Goal: Check status

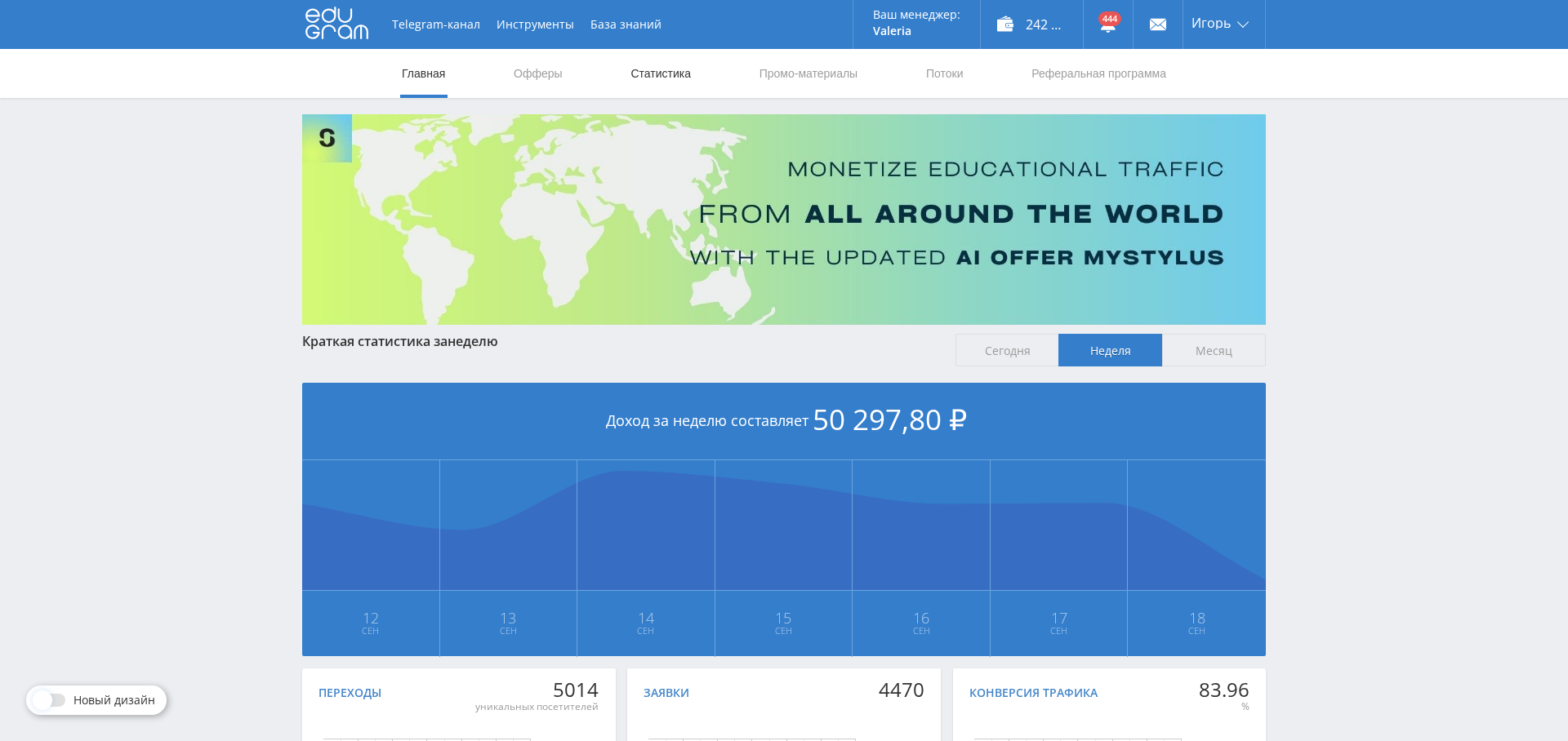
click at [669, 73] on link "Статистика" at bounding box center [661, 73] width 64 height 49
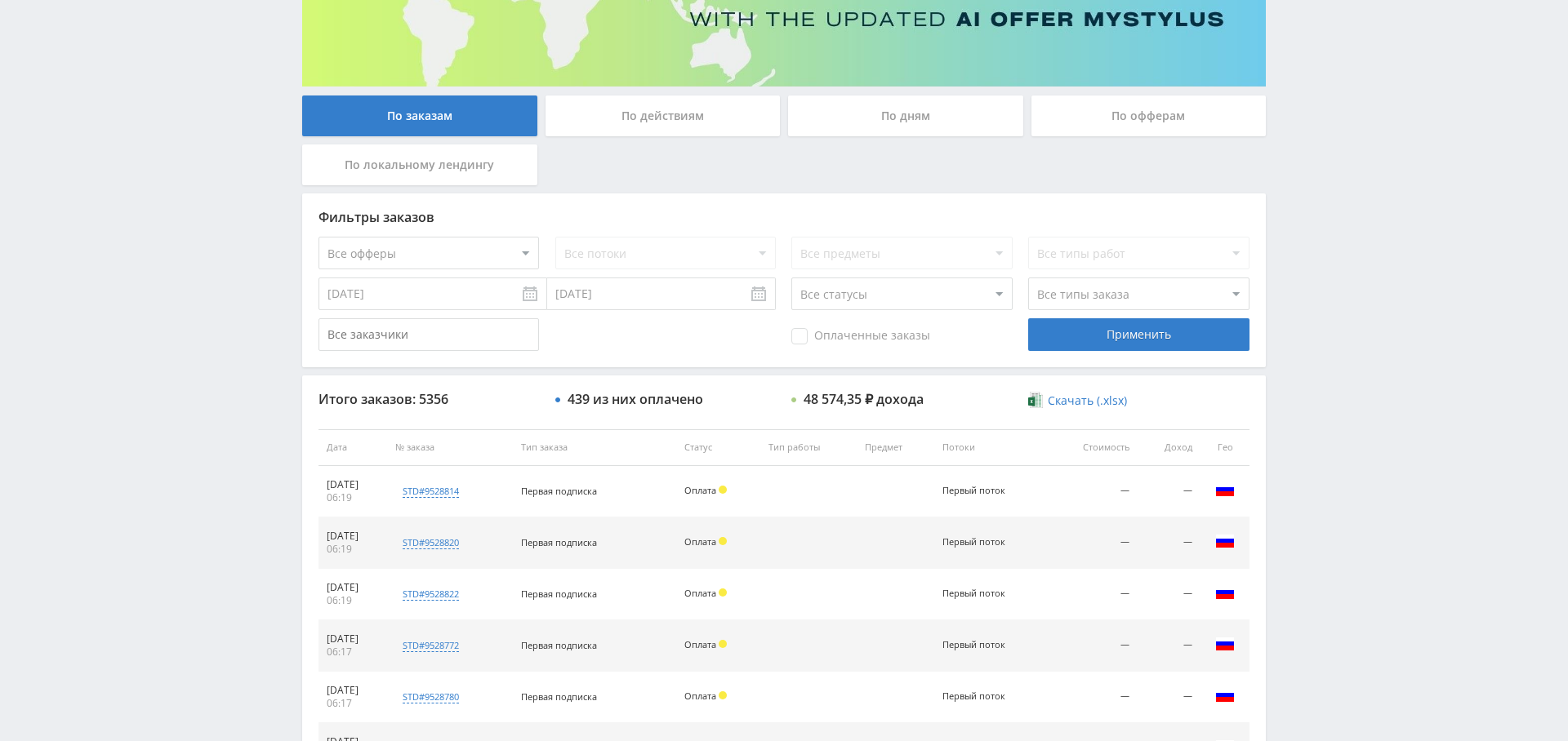
scroll to position [252, 0]
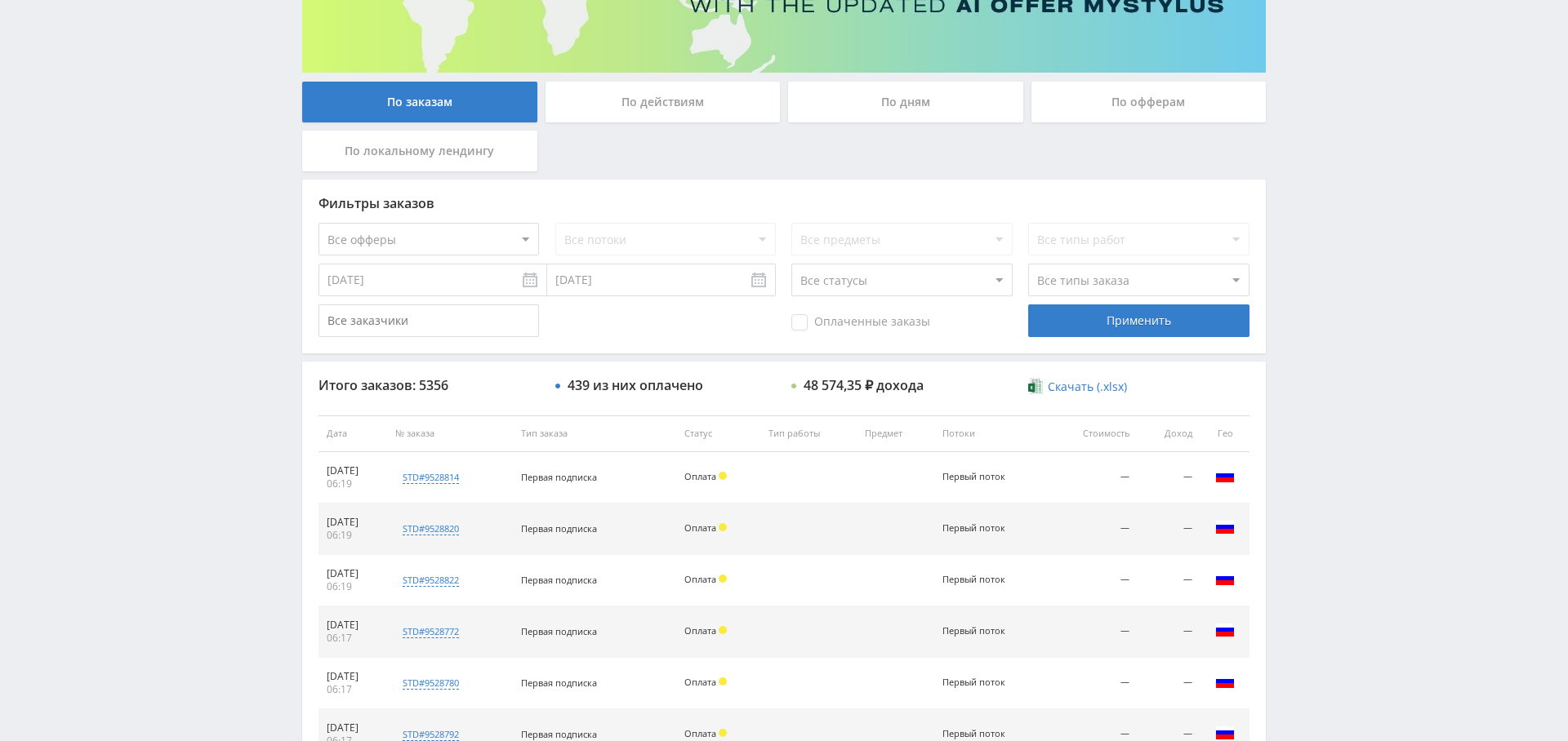
click at [348, 235] on select "Все офферы MyStylus MyStylus - Revshare Кампус AI Studybay Автор24 Studybay Bra…" at bounding box center [428, 239] width 221 height 33
select select "376"
drag, startPoint x: 813, startPoint y: 322, endPoint x: 898, endPoint y: 317, distance: 85.1
click at [813, 322] on span "Оплаченные заказы" at bounding box center [861, 322] width 139 height 16
click at [0, 0] on input "Оплаченные заказы" at bounding box center [0, 0] width 0 height 0
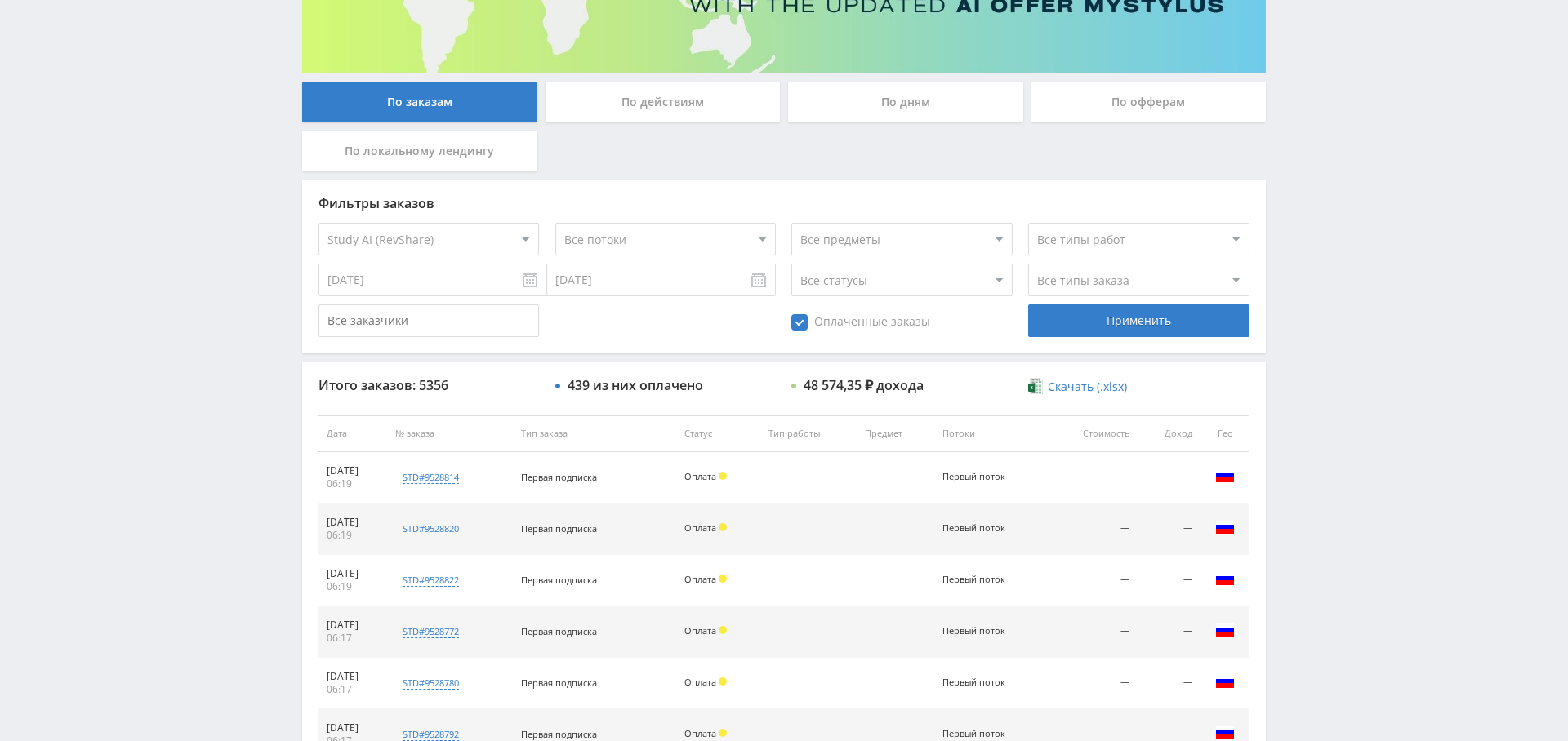
click at [1075, 320] on div "Применить" at bounding box center [1138, 320] width 221 height 33
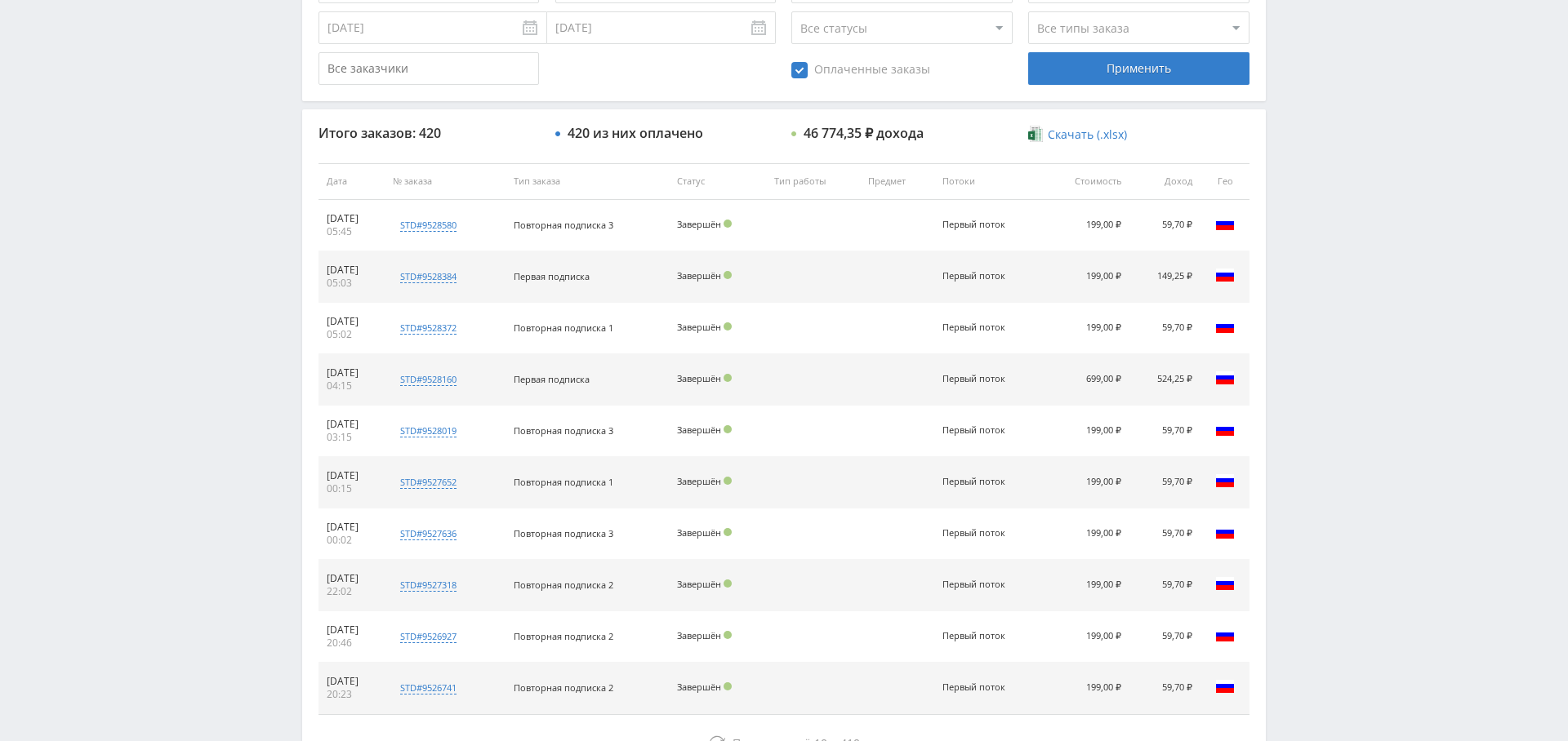
scroll to position [625, 0]
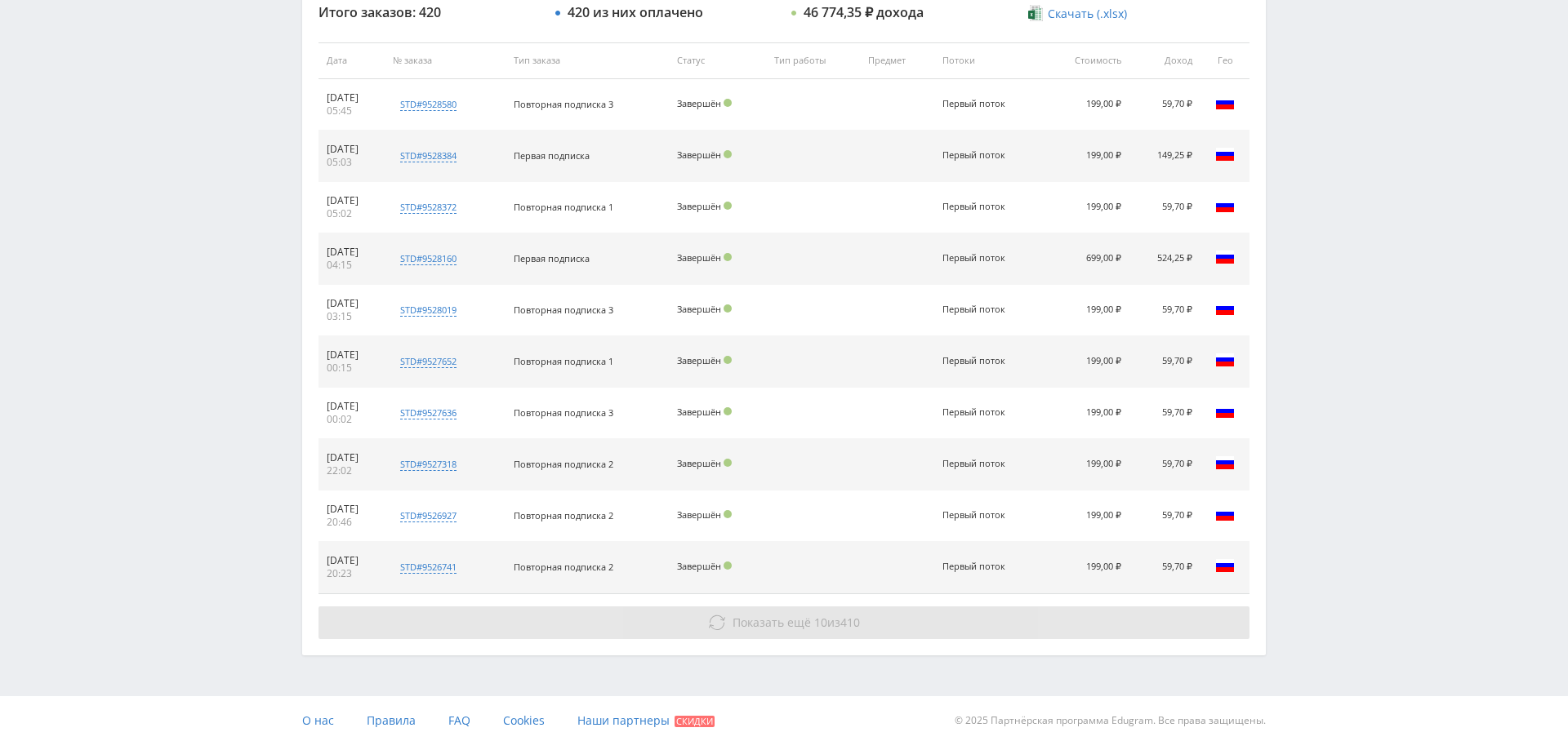
click at [764, 607] on button "Показать ещё 10 из 410" at bounding box center [784, 623] width 931 height 33
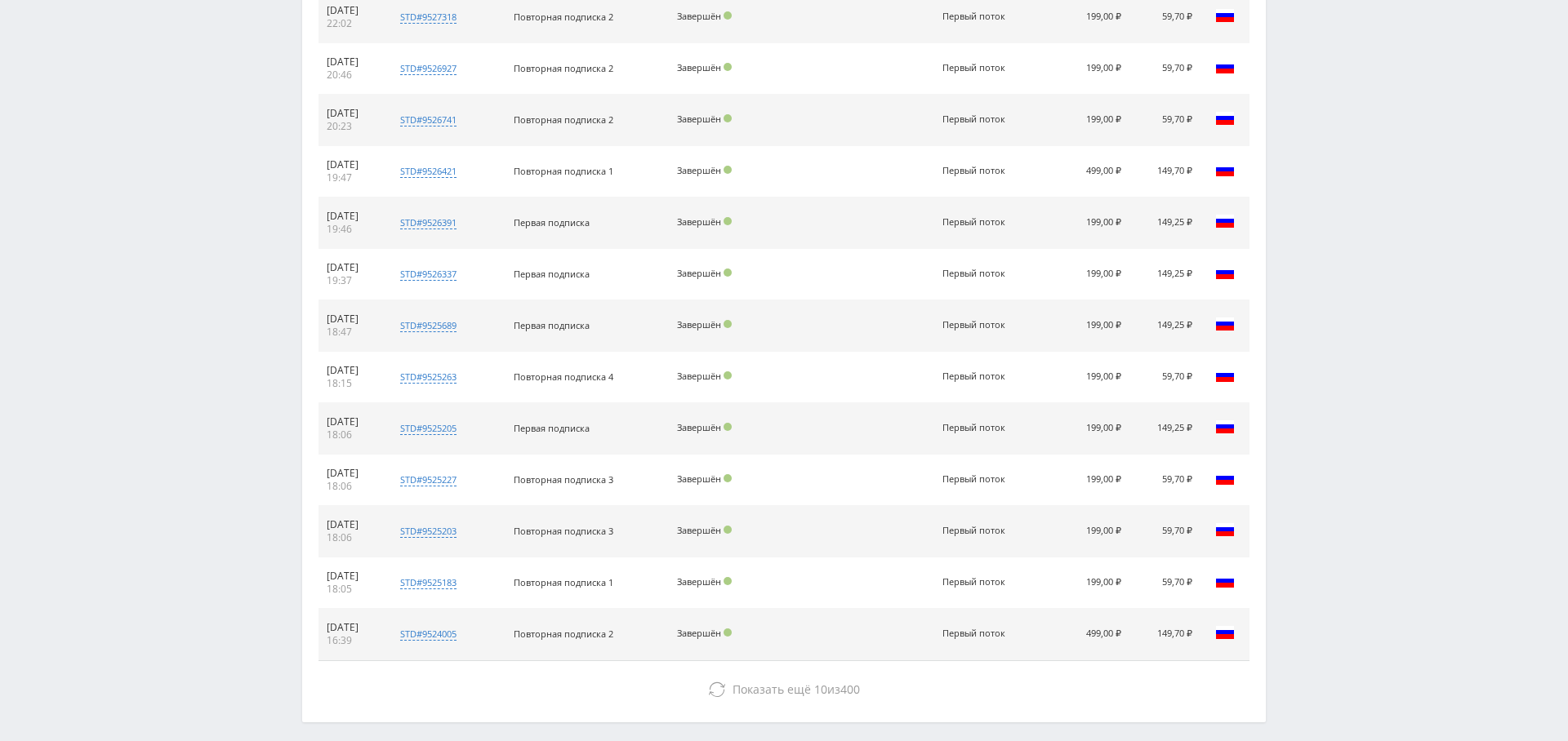
scroll to position [1137, 0]
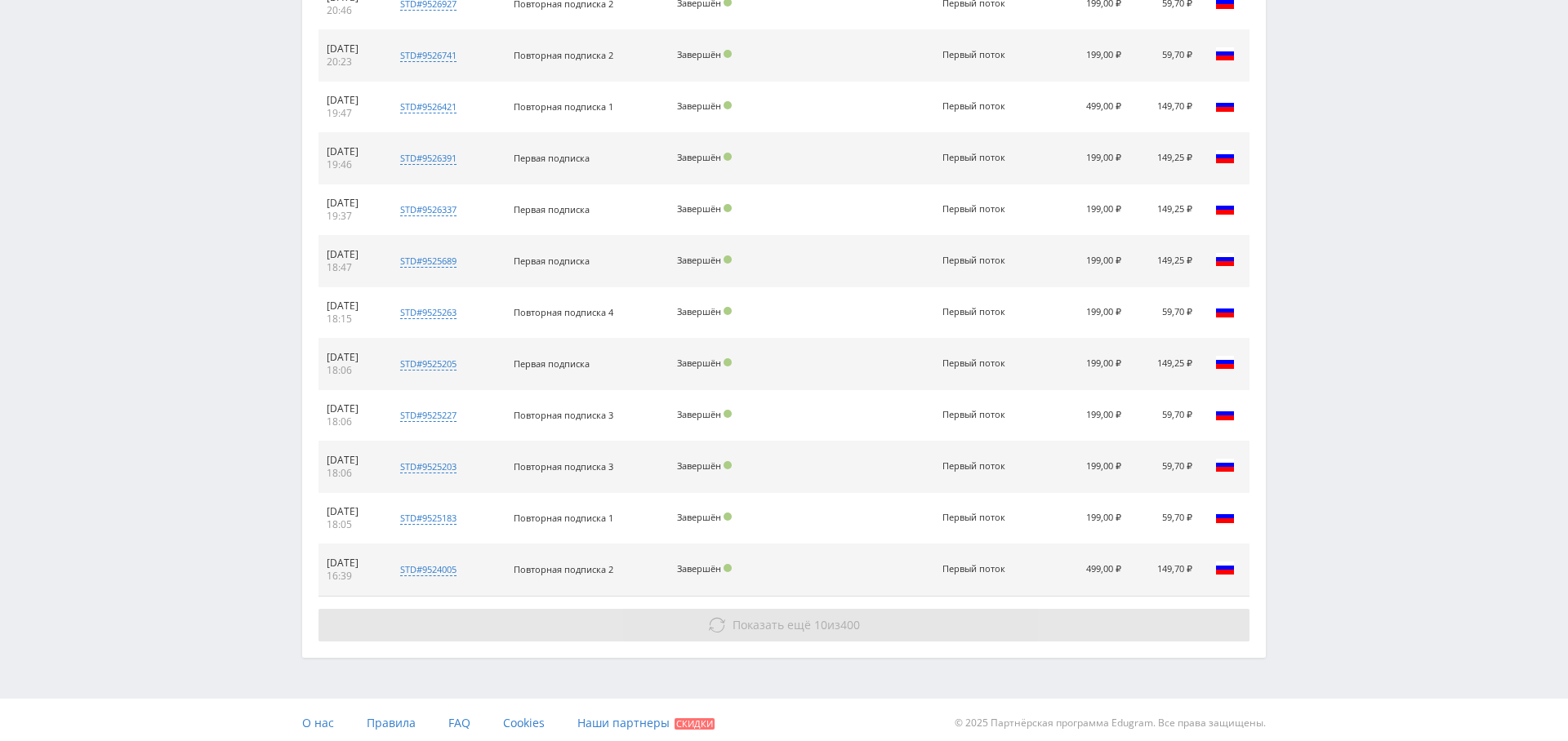
click at [800, 626] on button "Показать ещё 10 из 400" at bounding box center [784, 625] width 931 height 33
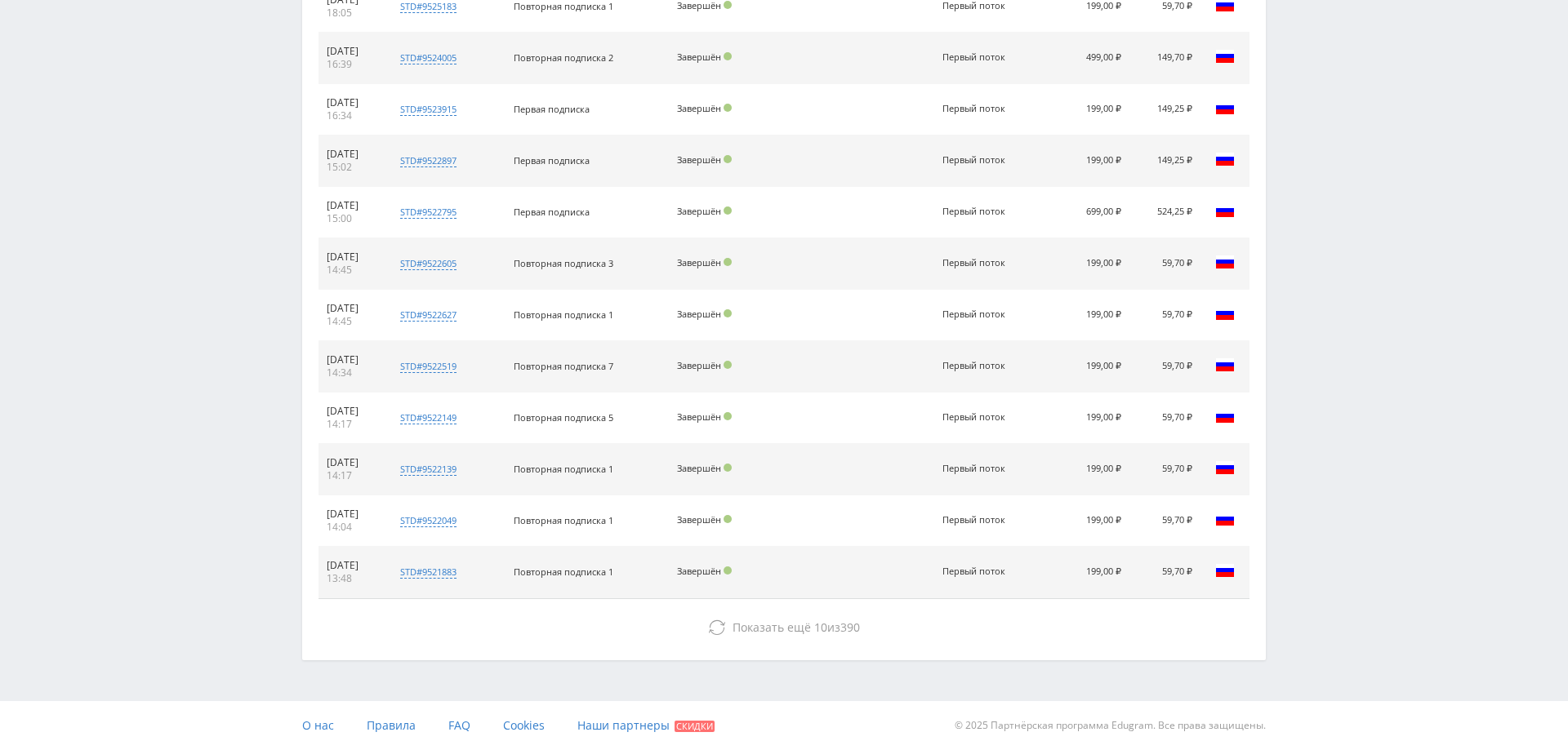
scroll to position [0, 0]
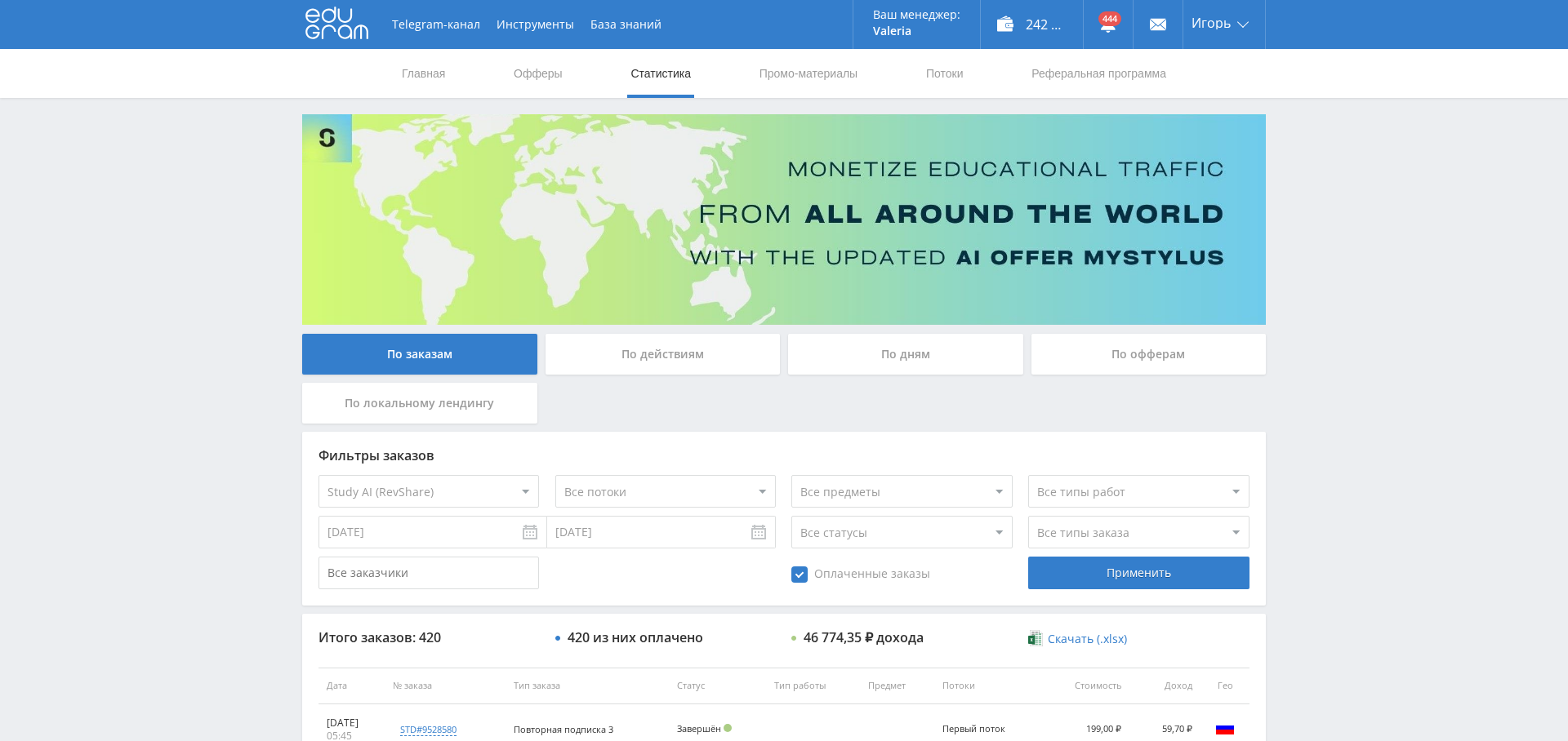
click at [899, 354] on div "По дням" at bounding box center [906, 354] width 236 height 41
click at [0, 0] on input "По дням" at bounding box center [0, 0] width 0 height 0
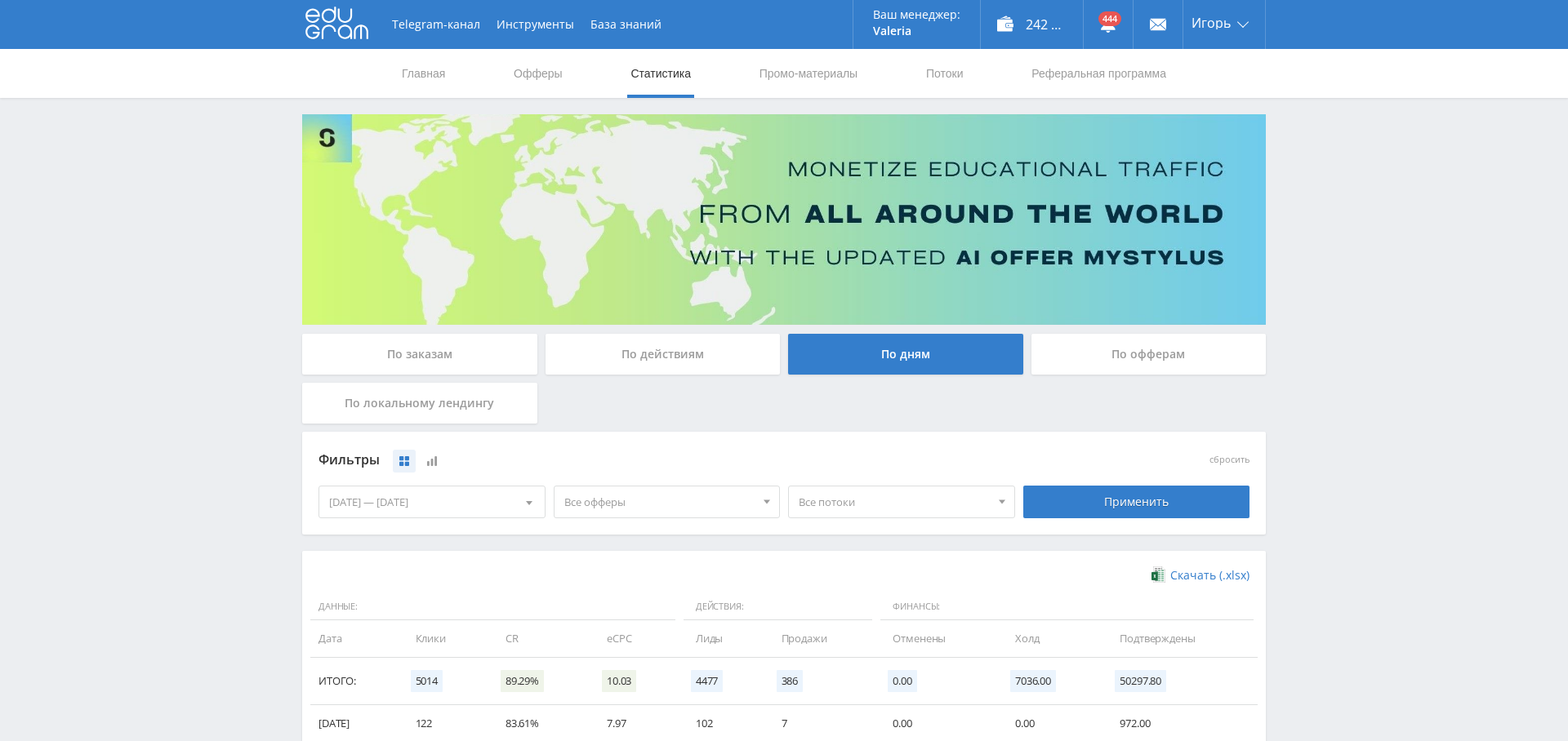
click at [691, 513] on span "Все офферы" at bounding box center [660, 502] width 191 height 31
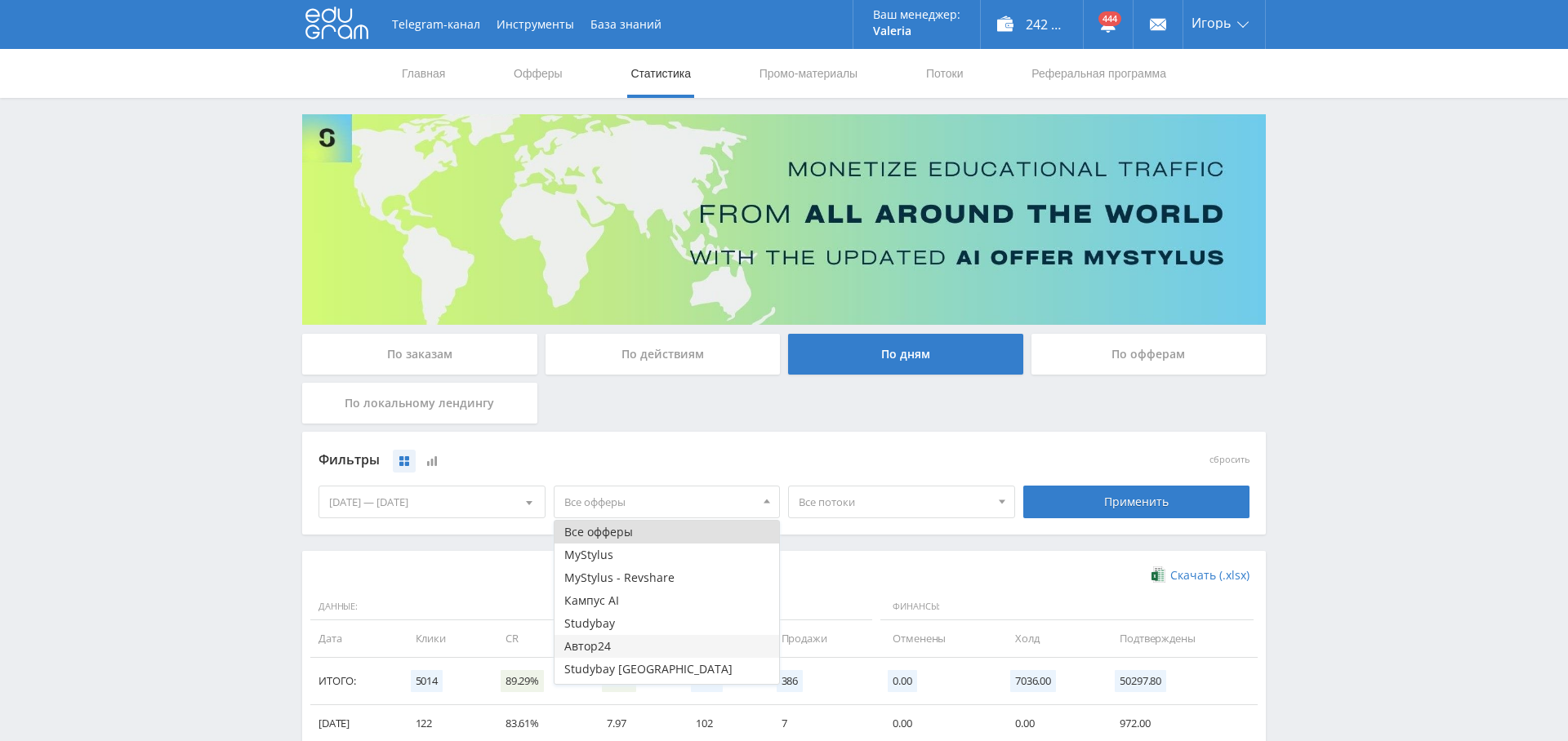
scroll to position [19, 0]
click at [645, 671] on button "Study AI (RevShare)" at bounding box center [667, 672] width 226 height 23
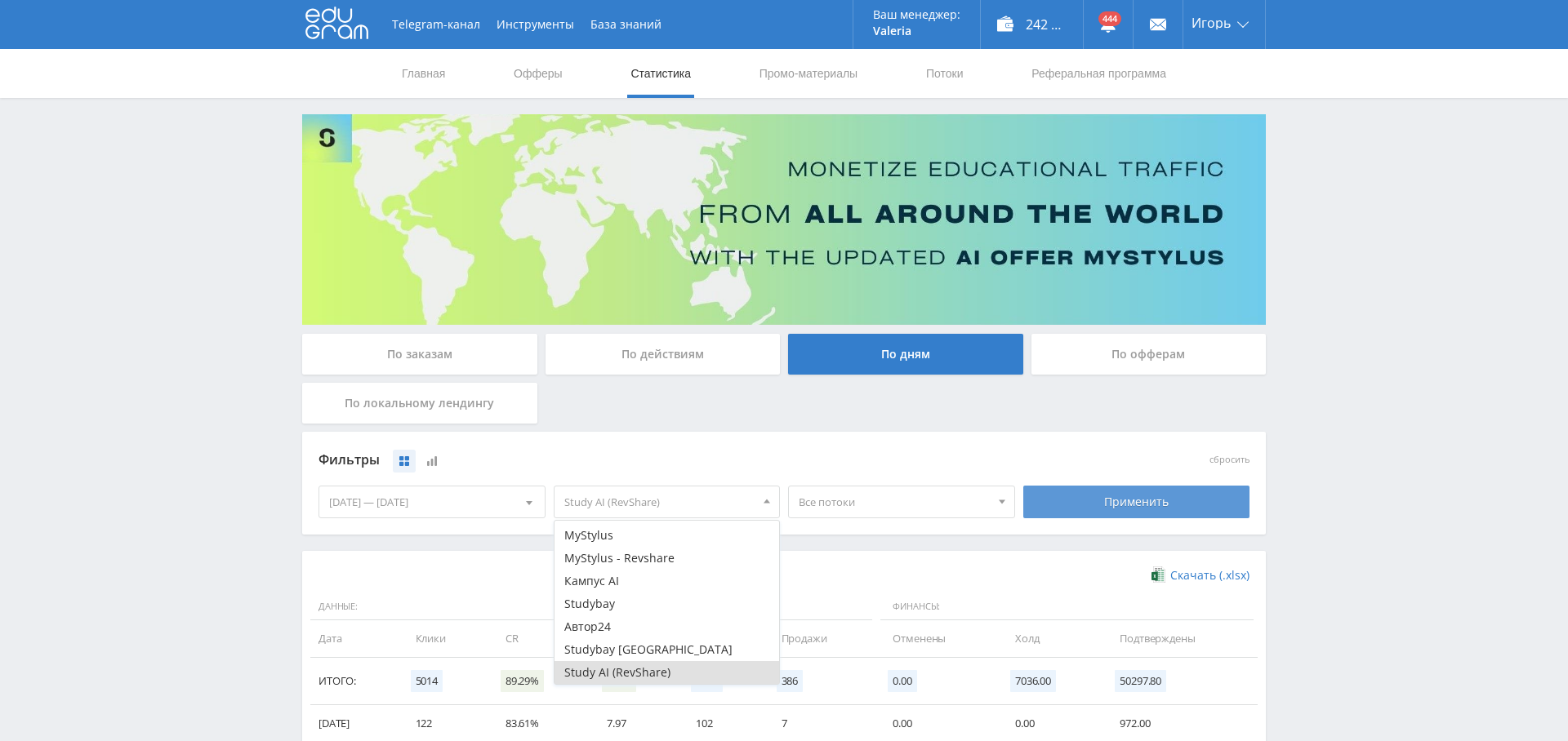
click at [1148, 489] on div "Применить" at bounding box center [1136, 502] width 227 height 33
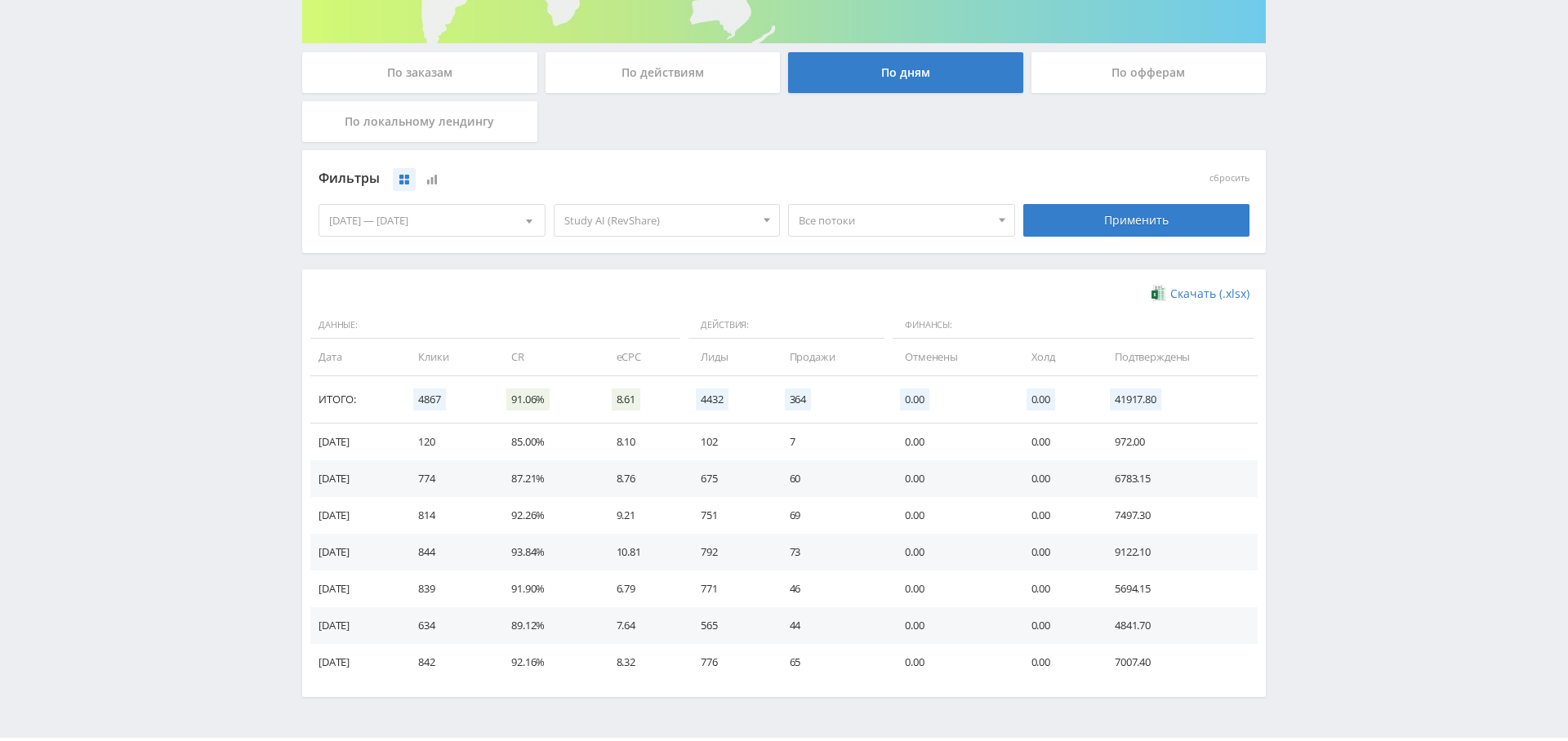
scroll to position [282, 0]
click at [678, 201] on div "Study AI (RevShare) Все офферы MyStylus MyStylus - Revshare Кампус AI [GEOGRAPH…" at bounding box center [667, 220] width 236 height 46
click at [675, 221] on span "Study AI (RevShare)" at bounding box center [660, 220] width 191 height 31
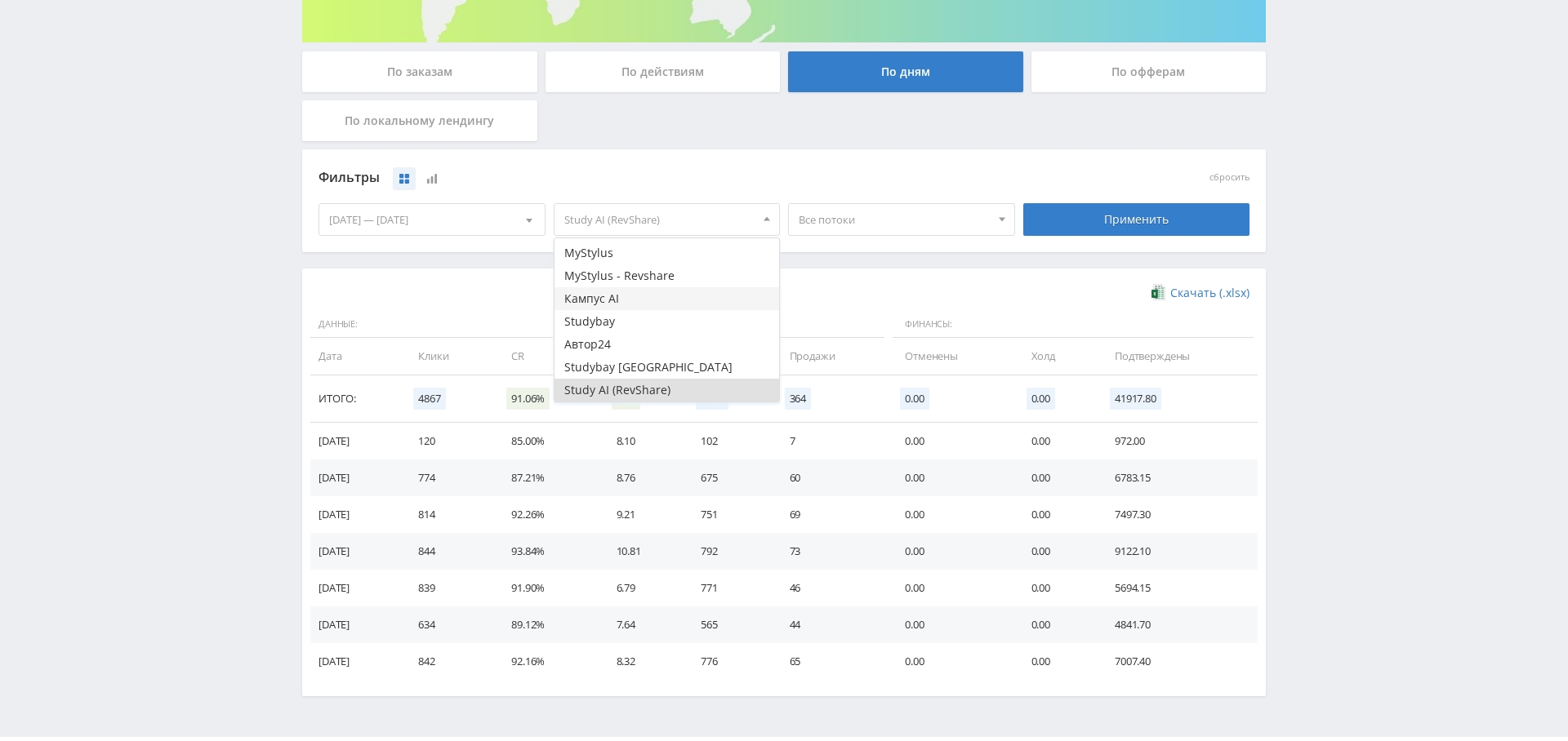
click at [623, 299] on button "Кампус AI" at bounding box center [667, 298] width 226 height 23
drag, startPoint x: 655, startPoint y: 386, endPoint x: 697, endPoint y: 385, distance: 42.0
click at [655, 386] on button "Study AI (RevShare)" at bounding box center [667, 390] width 226 height 23
click at [1171, 222] on div "Применить" at bounding box center [1136, 220] width 227 height 33
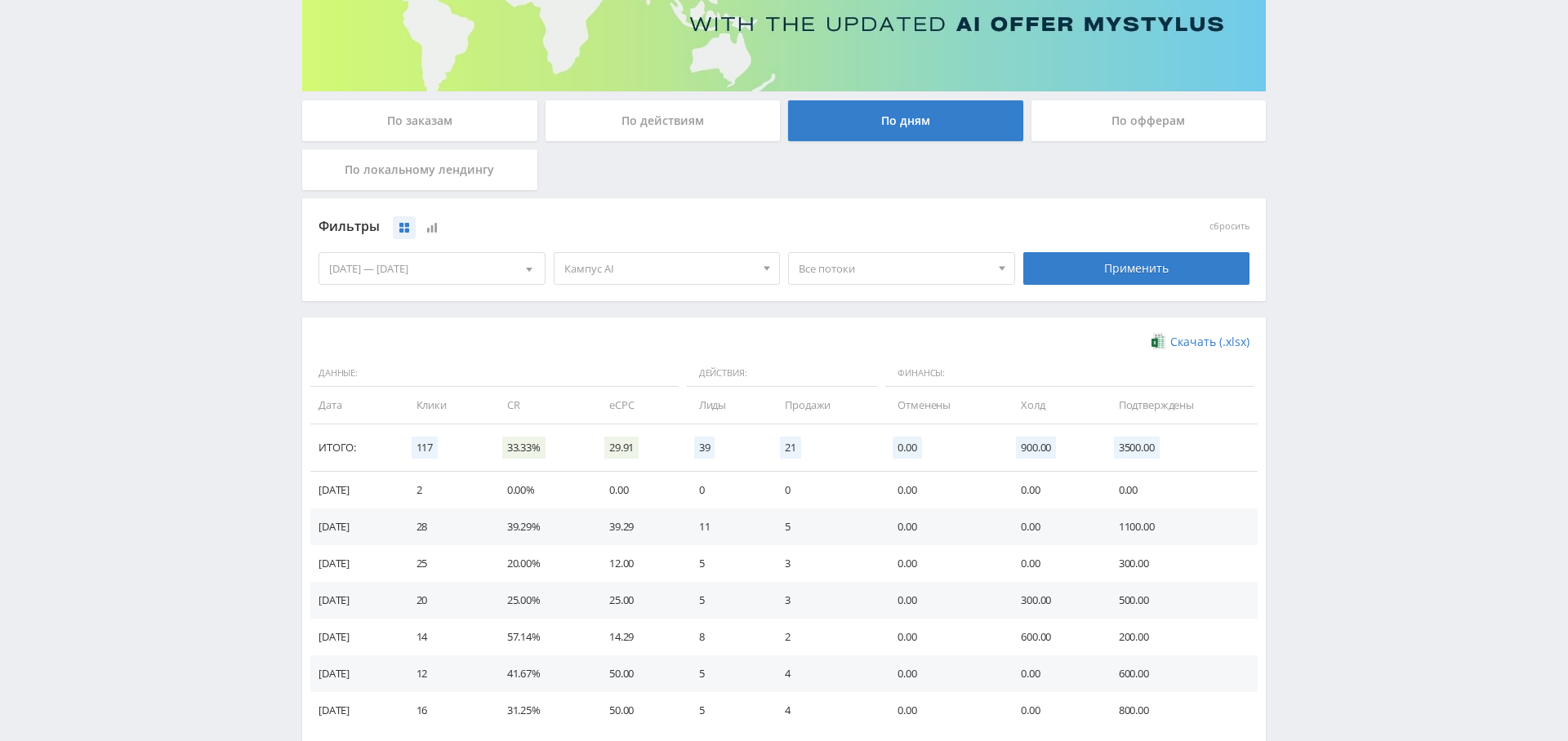
scroll to position [301, 0]
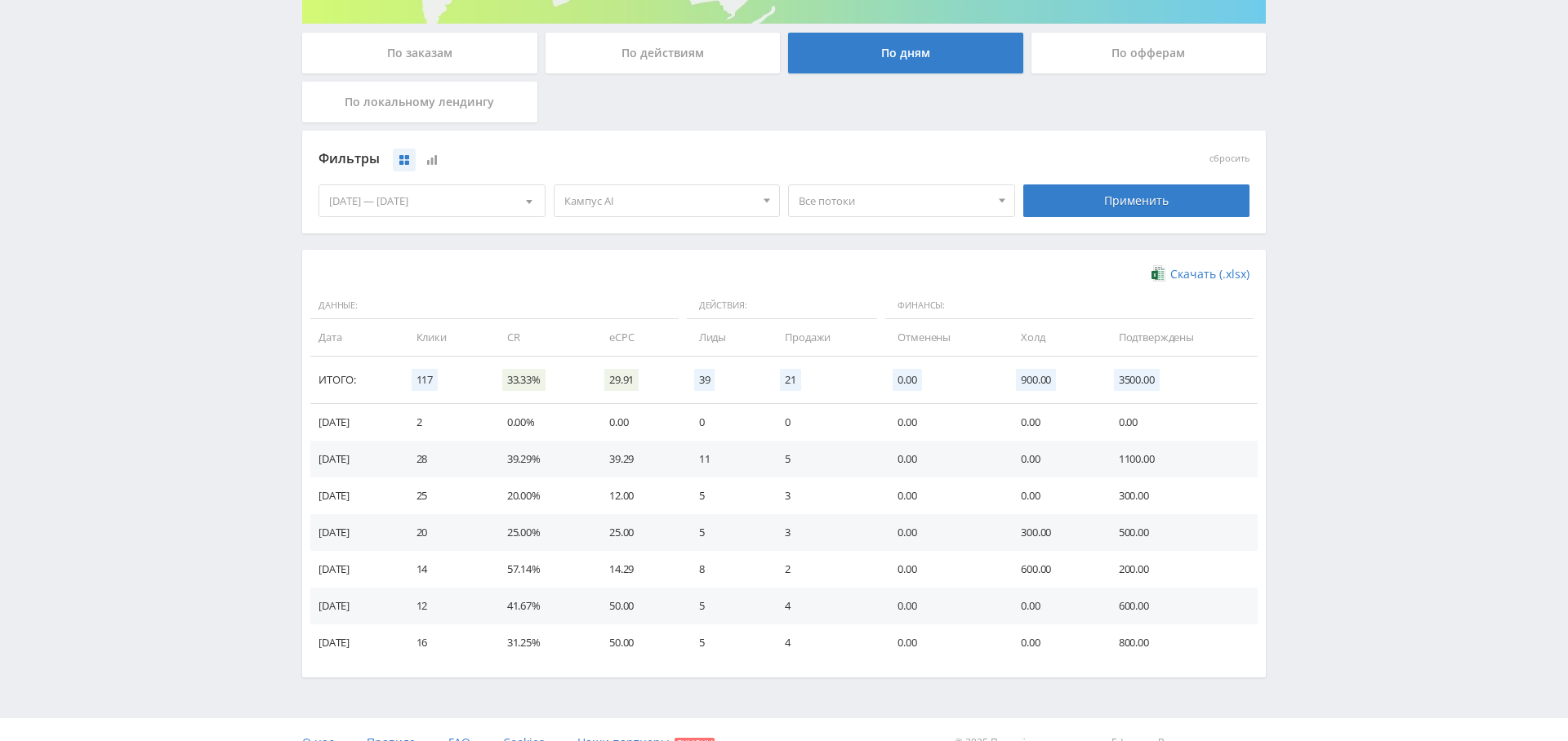
click at [631, 194] on span "Кампус AI" at bounding box center [660, 200] width 191 height 31
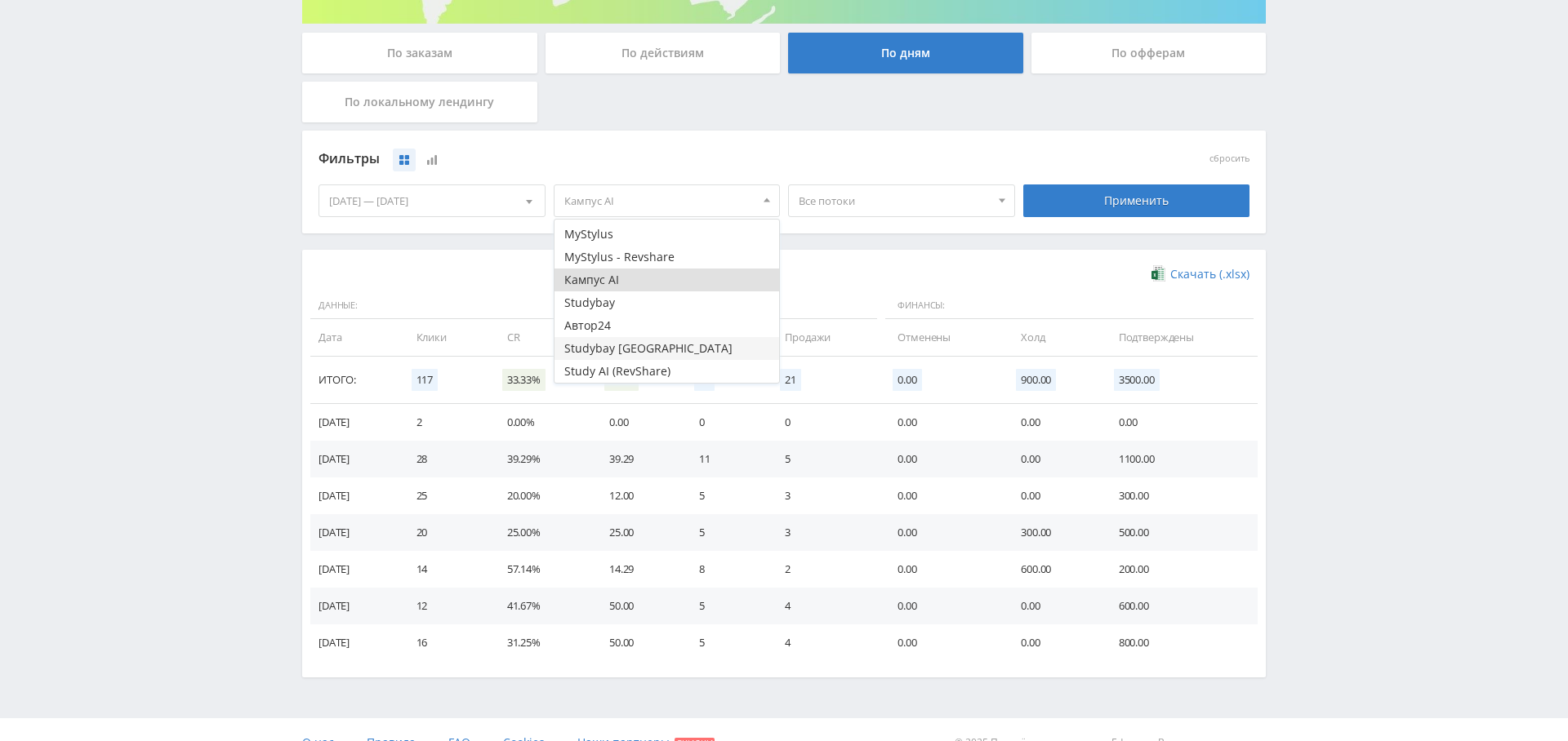
scroll to position [326, 0]
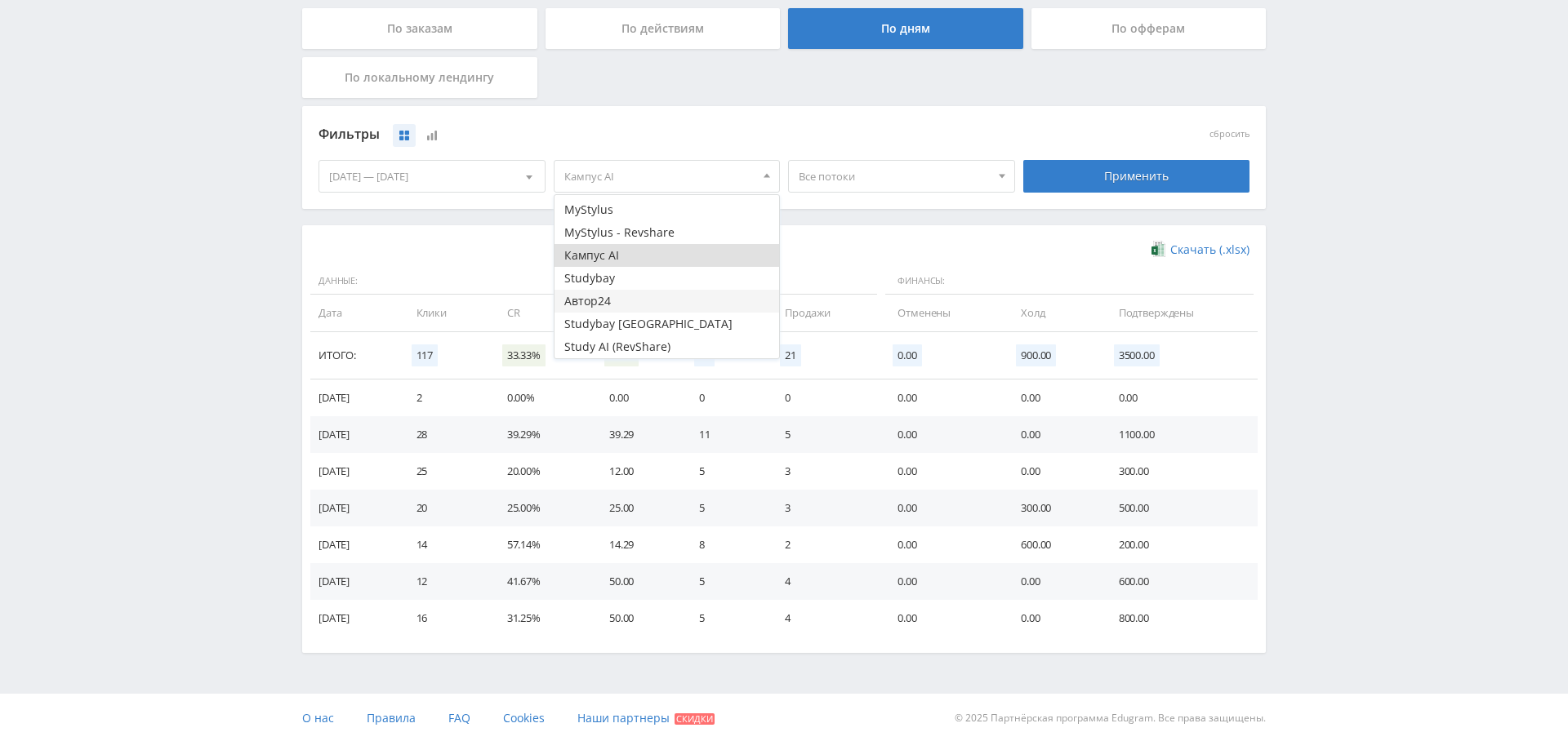
click at [637, 300] on button "Автор24" at bounding box center [667, 301] width 226 height 23
click at [627, 258] on button "Кампус AI" at bounding box center [667, 255] width 226 height 23
drag, startPoint x: 1162, startPoint y: 172, endPoint x: 1096, endPoint y: 197, distance: 70.6
click at [1162, 172] on div "Применить" at bounding box center [1136, 176] width 227 height 33
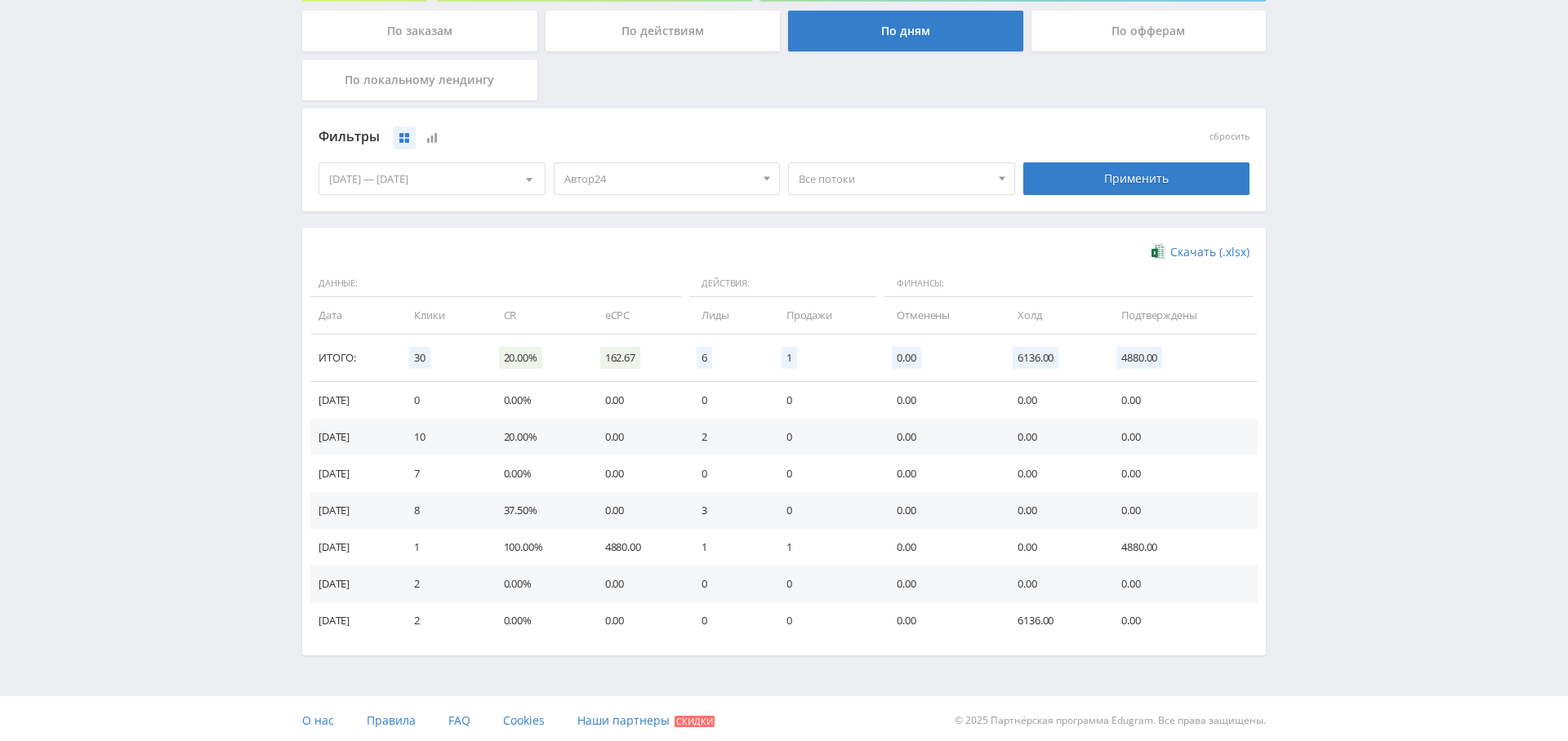
scroll to position [0, 0]
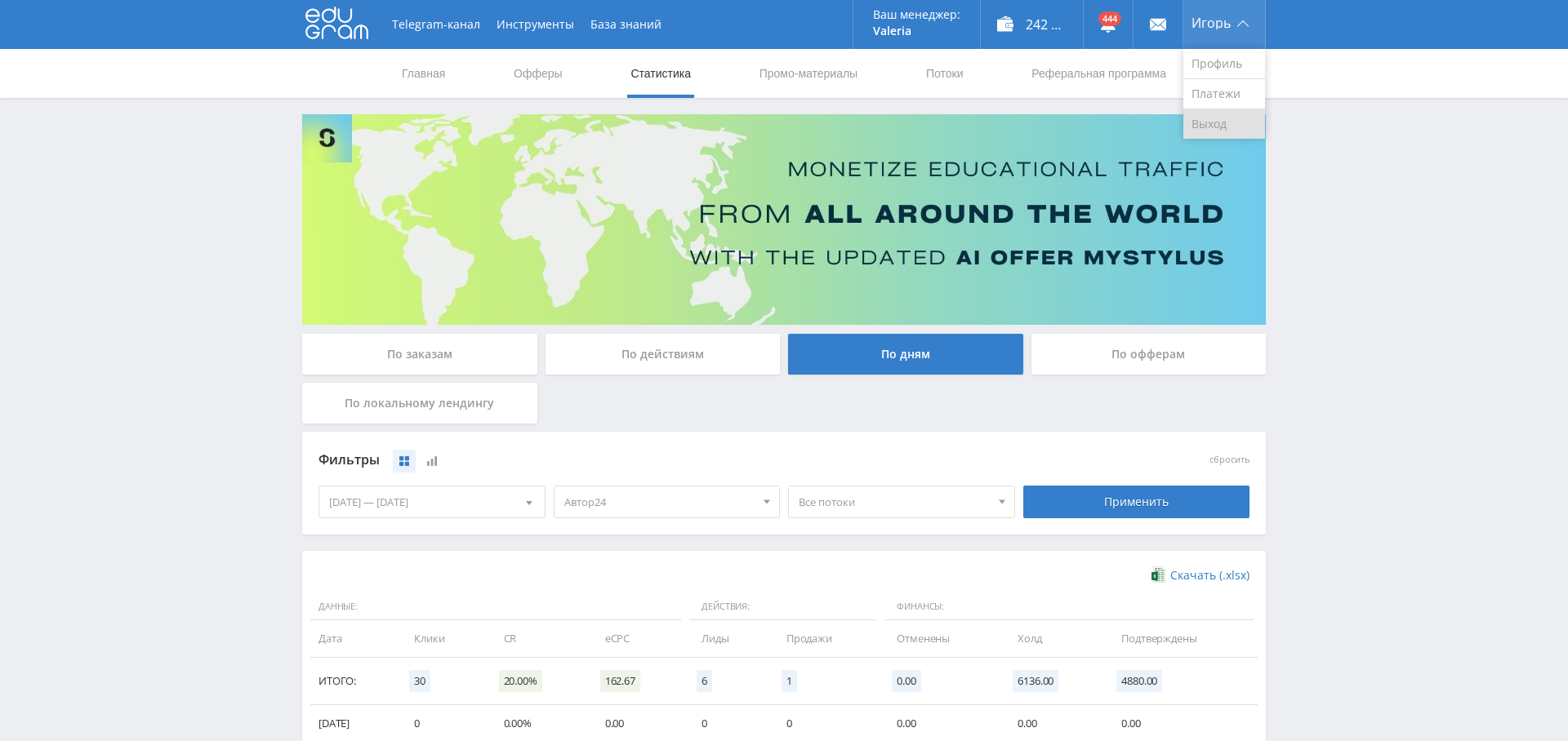
click at [1216, 111] on link "Выход" at bounding box center [1223, 124] width 81 height 29
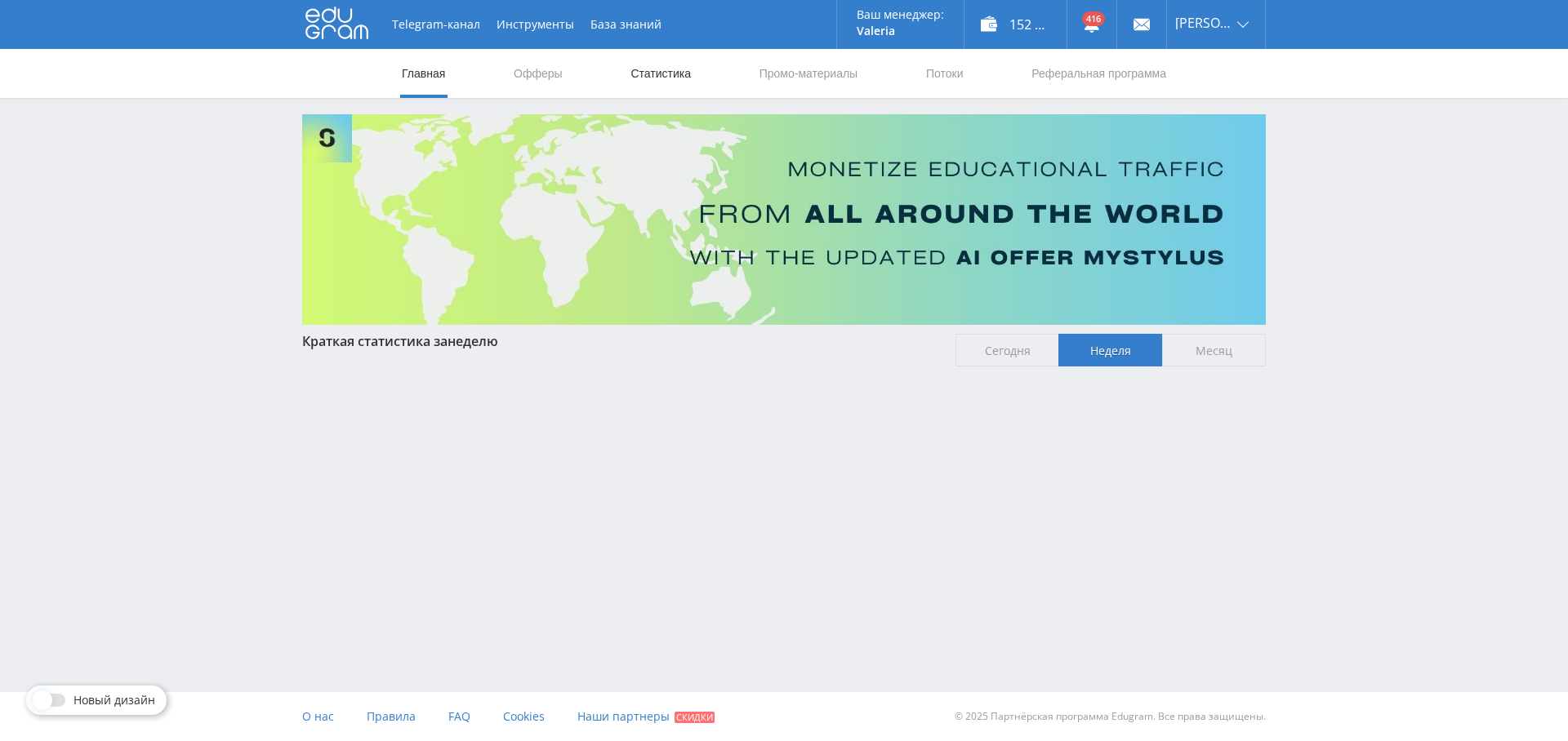
click at [673, 73] on link "Статистика" at bounding box center [661, 73] width 64 height 49
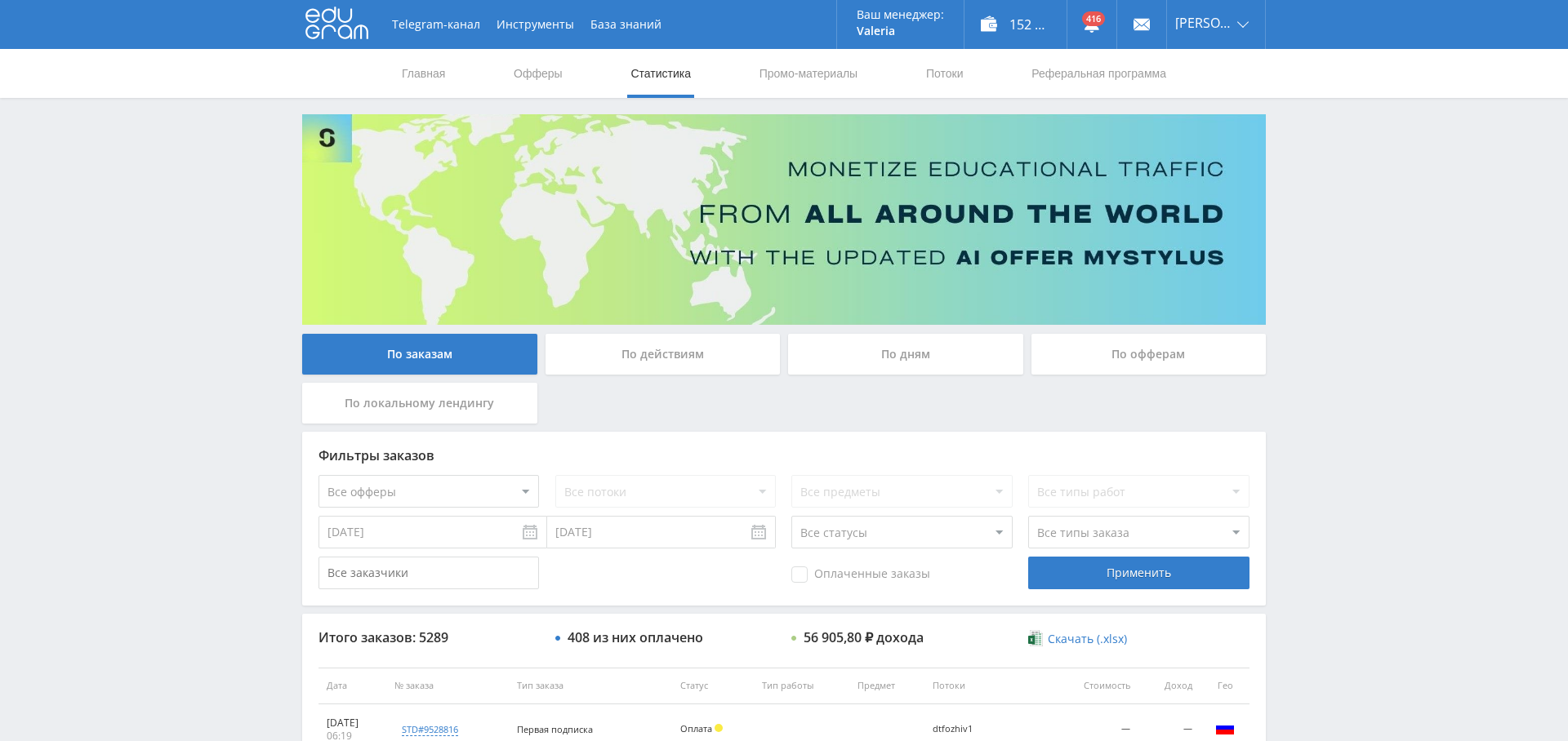
scroll to position [108, 0]
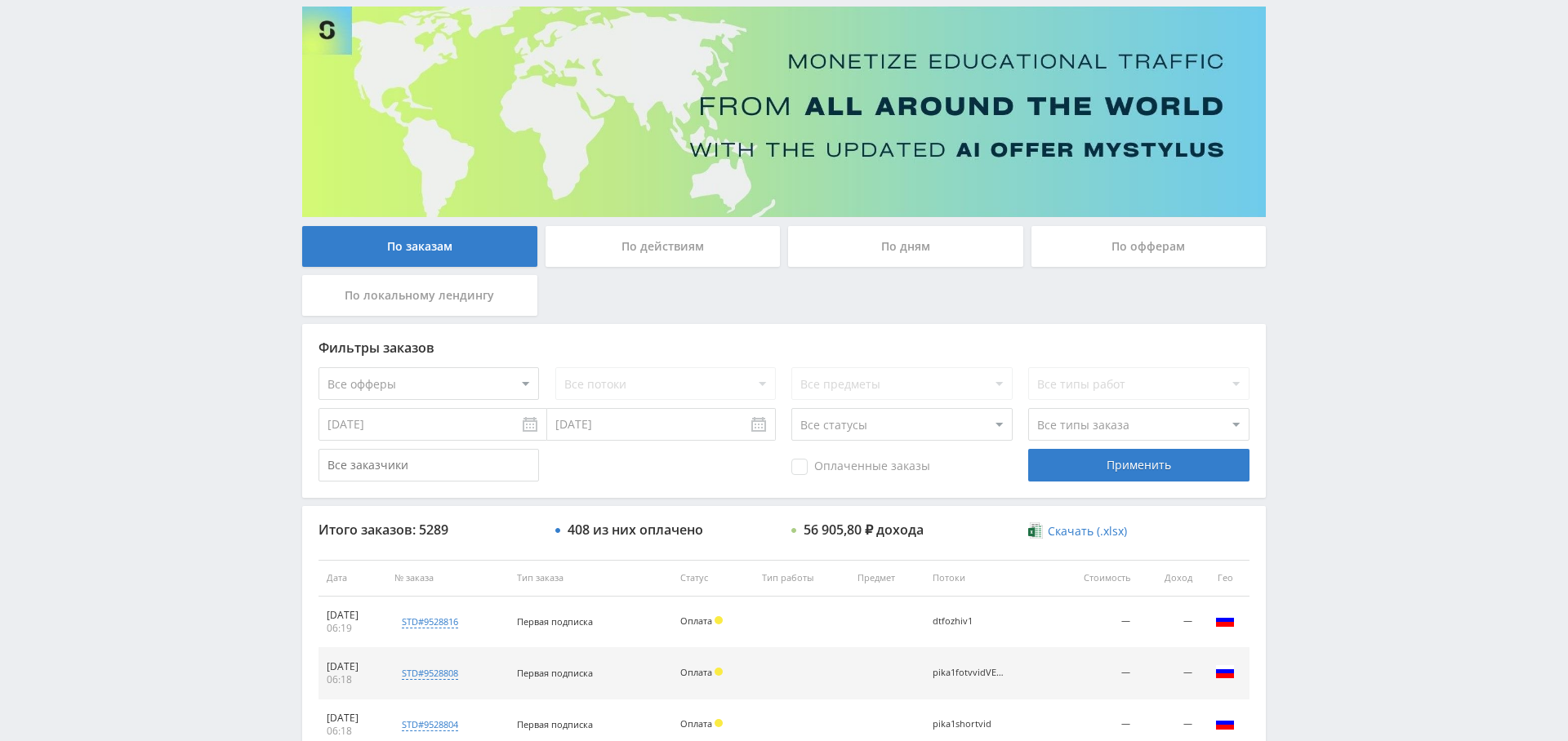
click at [454, 381] on select "Все офферы MyStylus MyStylus - Revshare Кампус AI Studybay Автор24 Studybay Bra…" at bounding box center [428, 383] width 221 height 33
select select "376"
click at [863, 466] on span "Оплаченные заказы" at bounding box center [861, 466] width 139 height 16
click at [0, 0] on input "Оплаченные заказы" at bounding box center [0, 0] width 0 height 0
drag, startPoint x: 1112, startPoint y: 462, endPoint x: 1013, endPoint y: 491, distance: 103.2
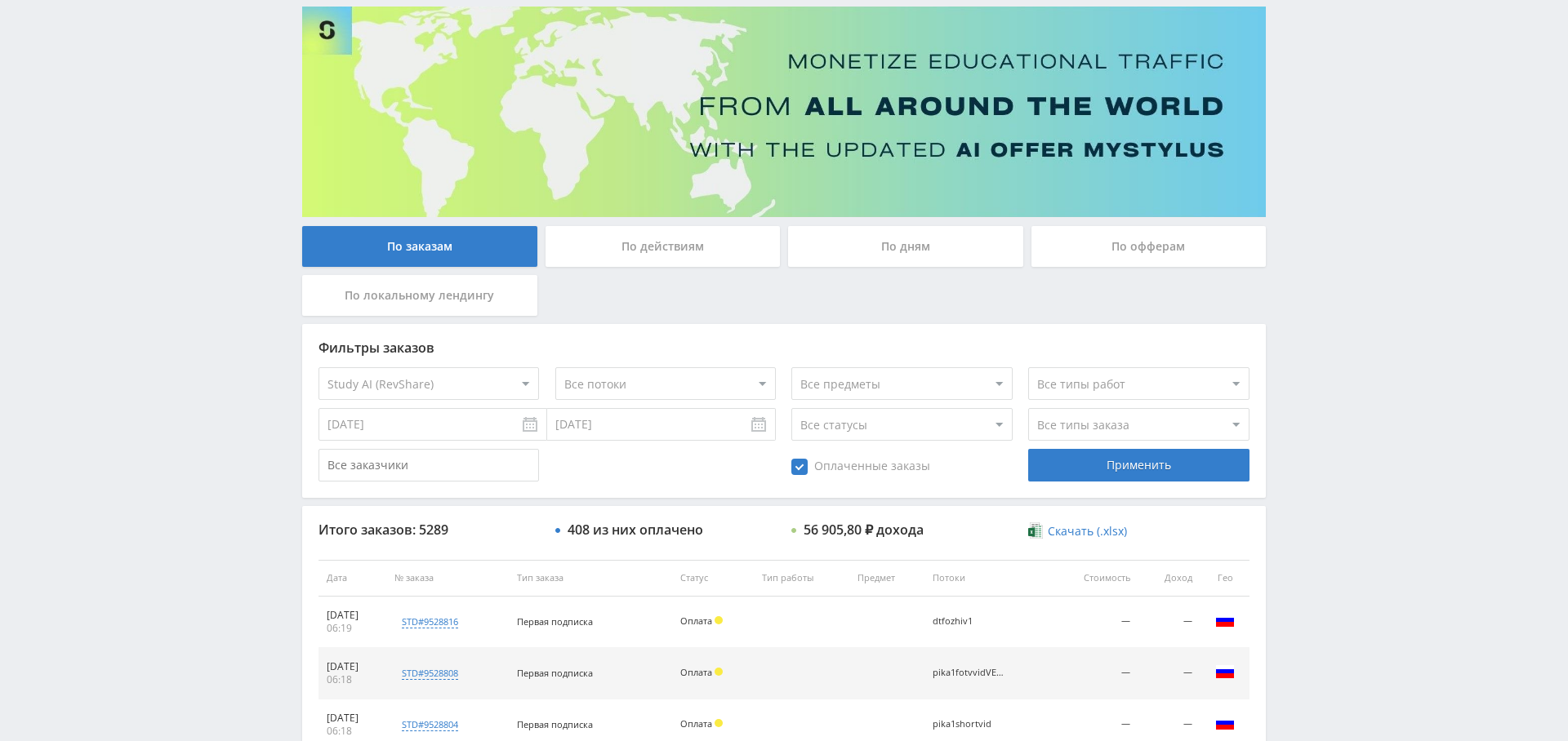
click at [1111, 462] on div "Применить" at bounding box center [1138, 465] width 221 height 33
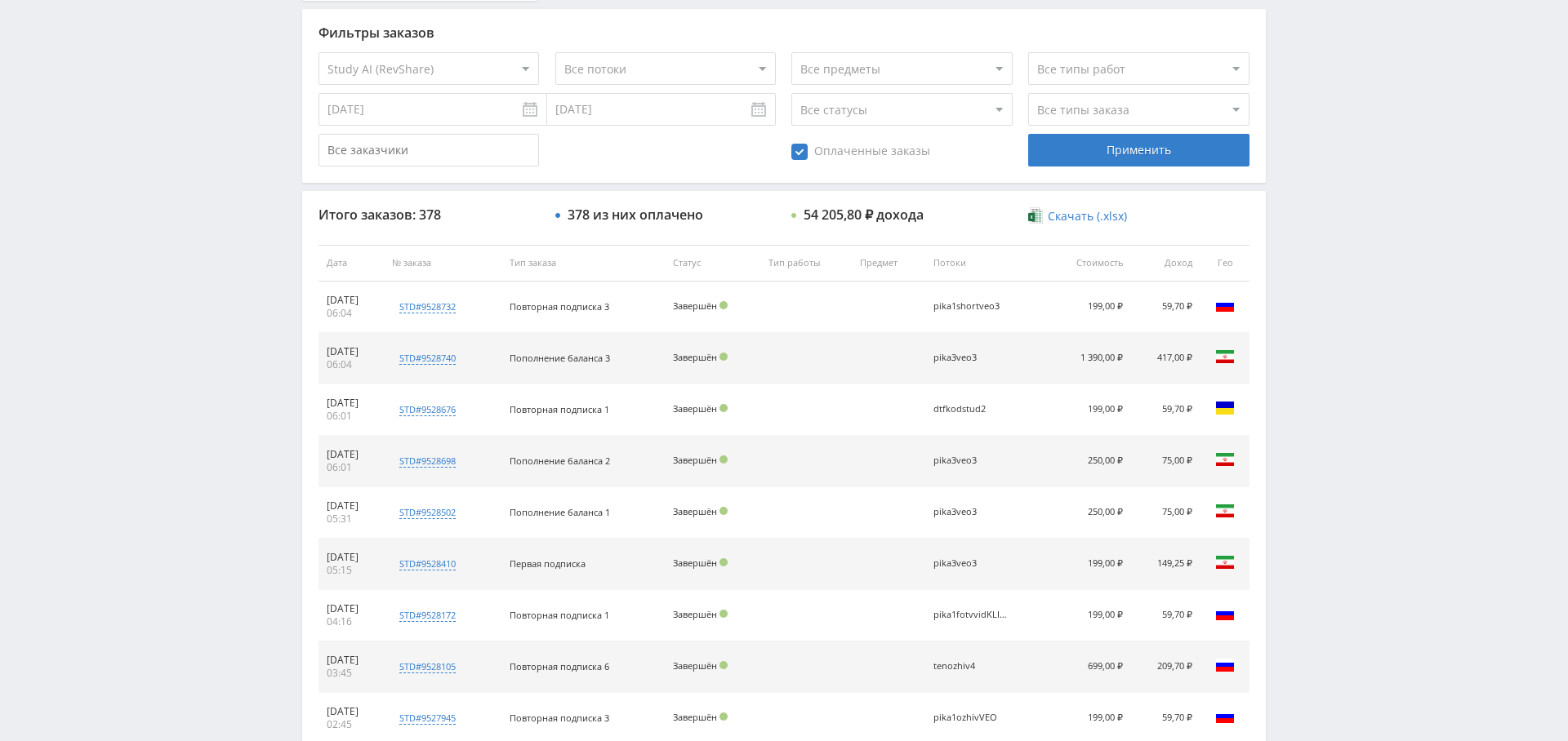
scroll to position [0, 0]
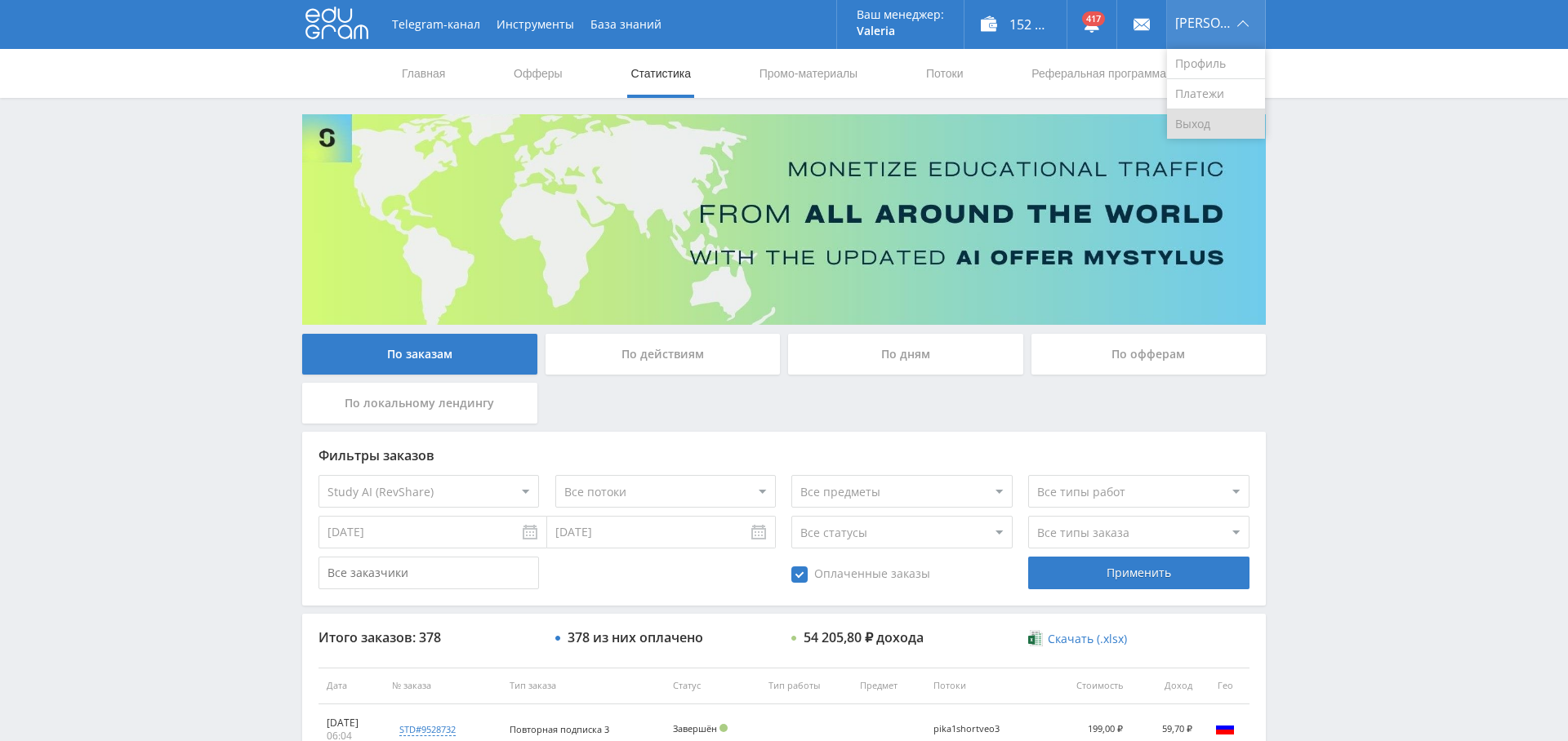
click at [1217, 119] on link "Выход" at bounding box center [1216, 124] width 98 height 29
